Goal: Browse casually

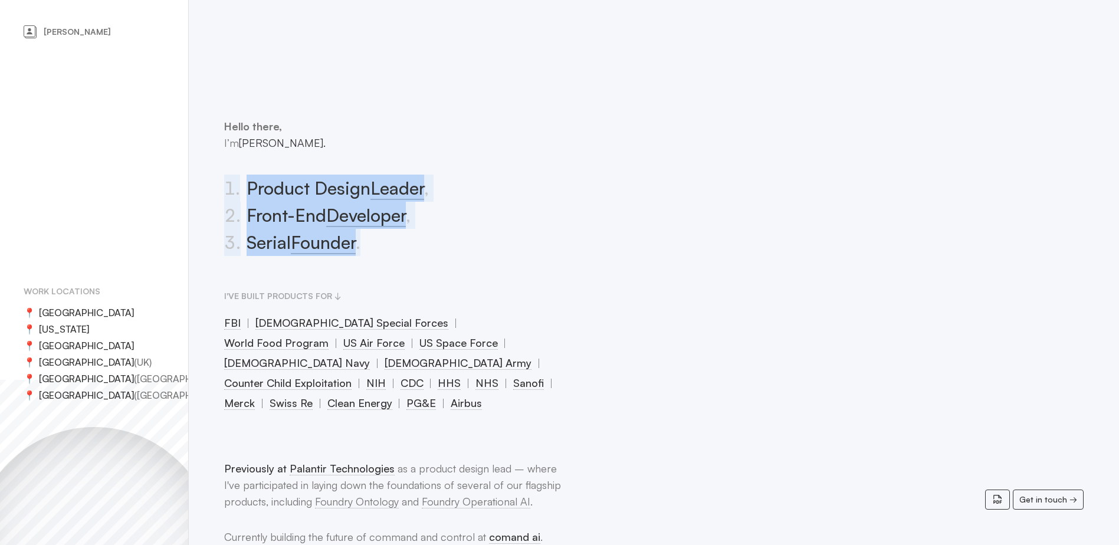
drag, startPoint x: 395, startPoint y: 254, endPoint x: 192, endPoint y: 166, distance: 221.2
click at [486, 246] on li "3 . Serial Founder ." at bounding box center [393, 242] width 339 height 27
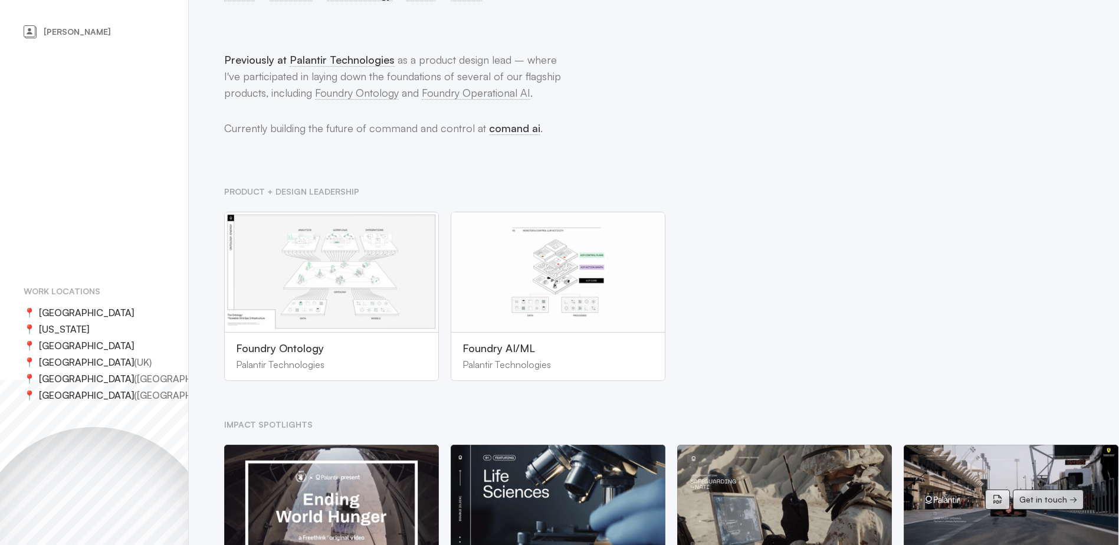
scroll to position [177, 0]
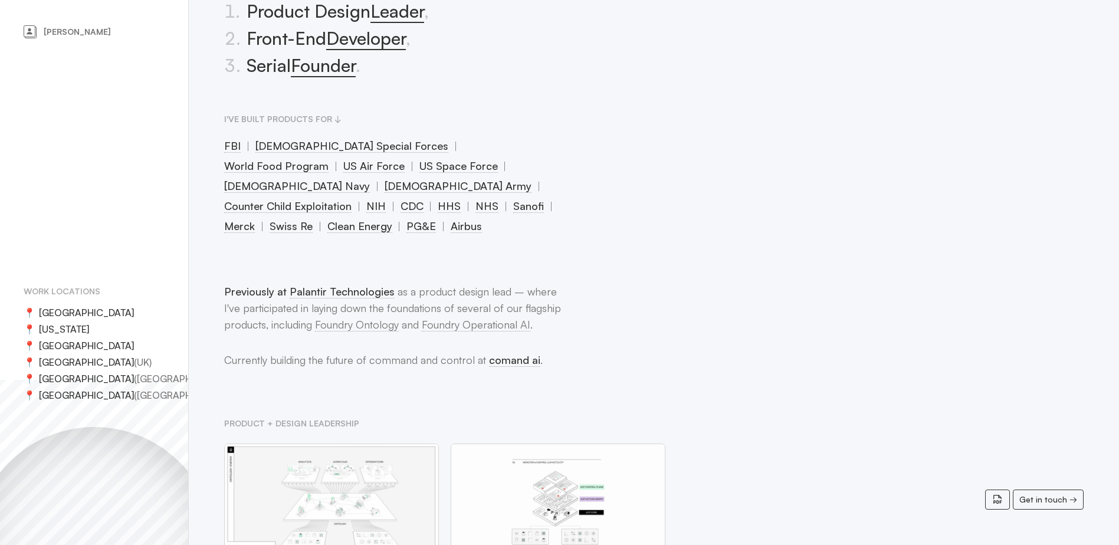
drag, startPoint x: 94, startPoint y: 52, endPoint x: 36, endPoint y: 36, distance: 60.0
click at [36, 36] on div "[PERSON_NAME] Work locations 📍 [GEOGRAPHIC_DATA] 📍 [US_STATE] 📍 [GEOGRAPHIC_DAT…" at bounding box center [94, 272] width 189 height 545
drag, startPoint x: 36, startPoint y: 36, endPoint x: 77, endPoint y: 74, distance: 55.5
click at [76, 73] on div "[PERSON_NAME] Work locations 📍 [GEOGRAPHIC_DATA] 📍 [US_STATE] 📍 [GEOGRAPHIC_DAT…" at bounding box center [94, 272] width 189 height 545
drag, startPoint x: 74, startPoint y: 65, endPoint x: 43, endPoint y: 46, distance: 36.8
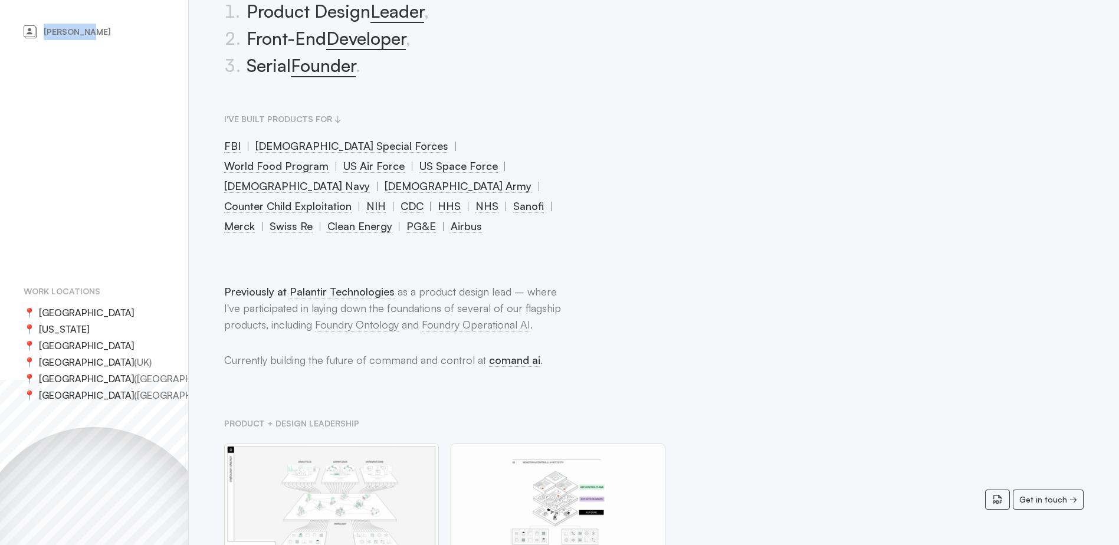
click at [43, 46] on div "[PERSON_NAME] Work locations 📍 [GEOGRAPHIC_DATA] 📍 [US_STATE] 📍 [GEOGRAPHIC_DAT…" at bounding box center [94, 272] width 189 height 545
drag, startPoint x: 43, startPoint y: 46, endPoint x: 132, endPoint y: 107, distance: 107.8
click at [130, 113] on div "[PERSON_NAME] Work locations 📍 [GEOGRAPHIC_DATA] 📍 [US_STATE] 📍 [GEOGRAPHIC_DAT…" at bounding box center [94, 272] width 189 height 545
drag, startPoint x: 131, startPoint y: 76, endPoint x: 29, endPoint y: 60, distance: 102.6
click at [29, 60] on div "[PERSON_NAME] Work locations 📍 [GEOGRAPHIC_DATA] 📍 [US_STATE] 📍 [GEOGRAPHIC_DAT…" at bounding box center [94, 272] width 189 height 545
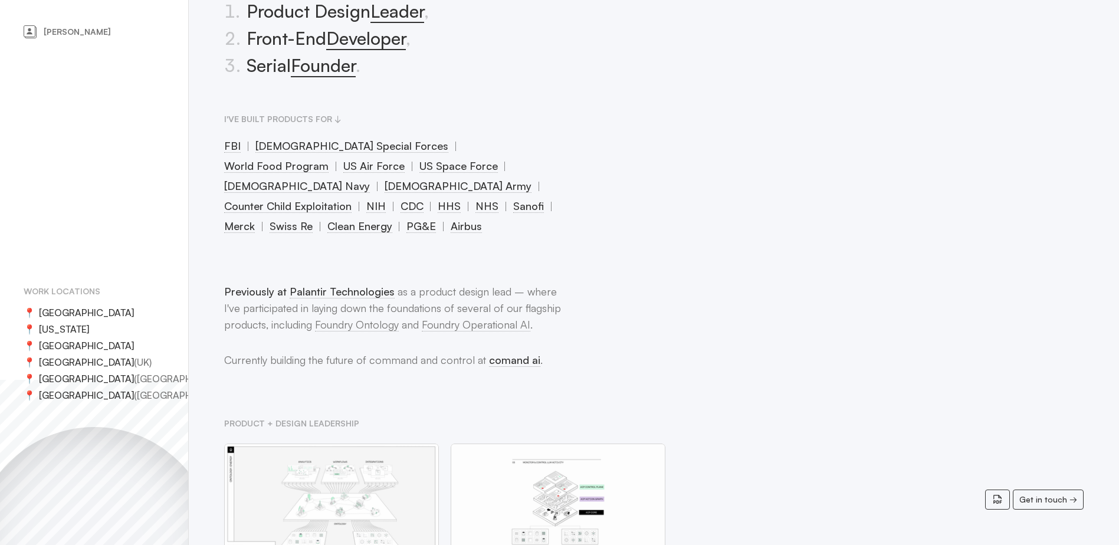
drag, startPoint x: 29, startPoint y: 60, endPoint x: 70, endPoint y: 90, distance: 50.6
click at [64, 90] on div "[PERSON_NAME] Work locations 📍 [GEOGRAPHIC_DATA] 📍 [US_STATE] 📍 [GEOGRAPHIC_DAT…" at bounding box center [94, 272] width 189 height 545
click at [152, 163] on div "[PERSON_NAME] Work locations 📍 [GEOGRAPHIC_DATA] 📍 [US_STATE] 📍 [GEOGRAPHIC_DAT…" at bounding box center [94, 272] width 189 height 545
